Goal: Task Accomplishment & Management: Manage account settings

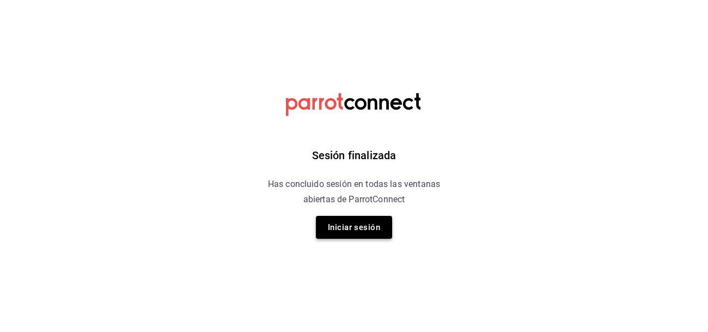
click at [339, 223] on button "Iniciar sesión" at bounding box center [354, 227] width 76 height 23
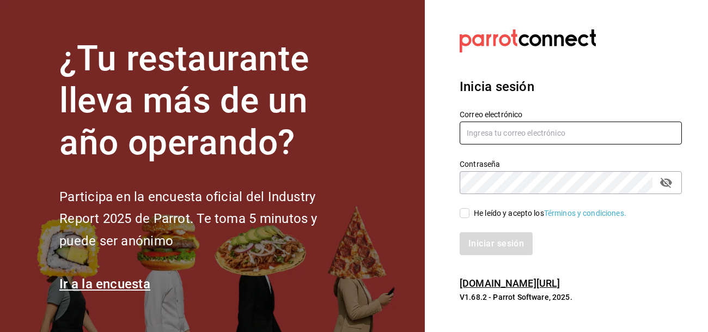
type input "[PERSON_NAME][EMAIL_ADDRESS][DOMAIN_NAME]"
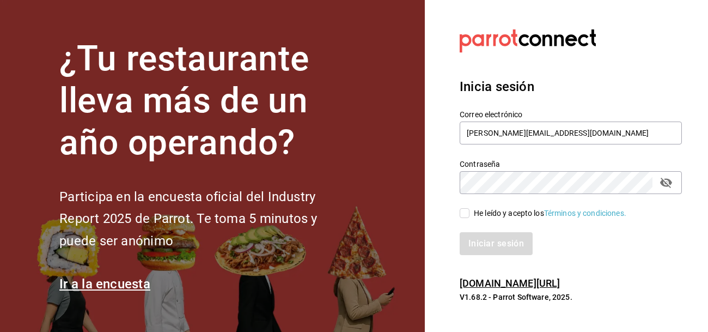
click at [671, 186] on icon "passwordField" at bounding box center [666, 182] width 13 height 13
click at [464, 215] on input "He leído y acepto los Términos y condiciones." at bounding box center [465, 213] width 10 height 10
checkbox input "true"
click at [486, 237] on button "Iniciar sesión" at bounding box center [497, 243] width 74 height 23
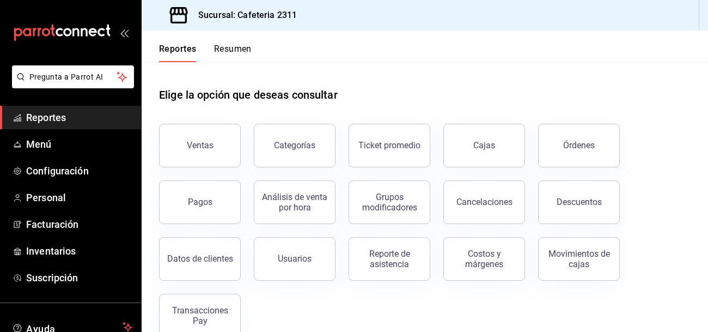
scroll to position [22, 0]
